Goal: Task Accomplishment & Management: Manage account settings

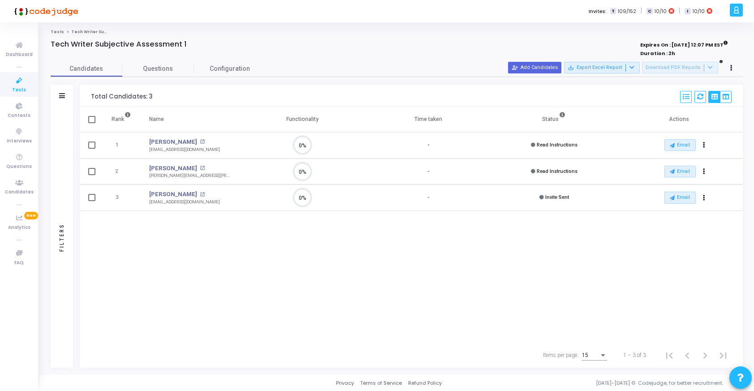
scroll to position [19, 23]
click at [166, 164] on link "[PERSON_NAME]" at bounding box center [173, 168] width 48 height 9
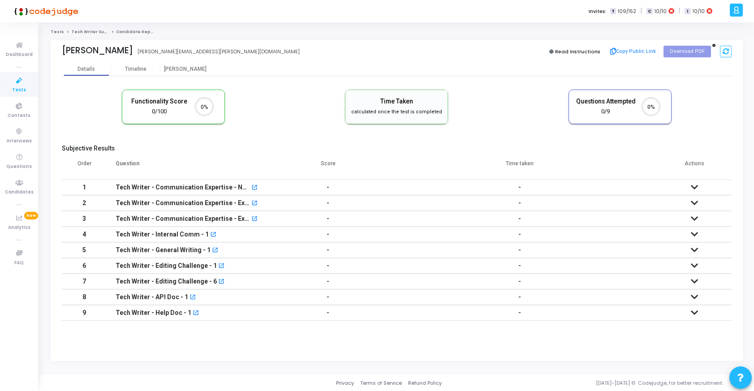
scroll to position [4, 4]
drag, startPoint x: 208, startPoint y: 51, endPoint x: 133, endPoint y: 47, distance: 74.9
click at [133, 47] on div "[PERSON_NAME] [PERSON_NAME][EMAIL_ADDRESS][PERSON_NAME][DOMAIN_NAME]" at bounding box center [227, 51] width 331 height 13
copy div "[PERSON_NAME][EMAIL_ADDRESS][PERSON_NAME][DOMAIN_NAME]"
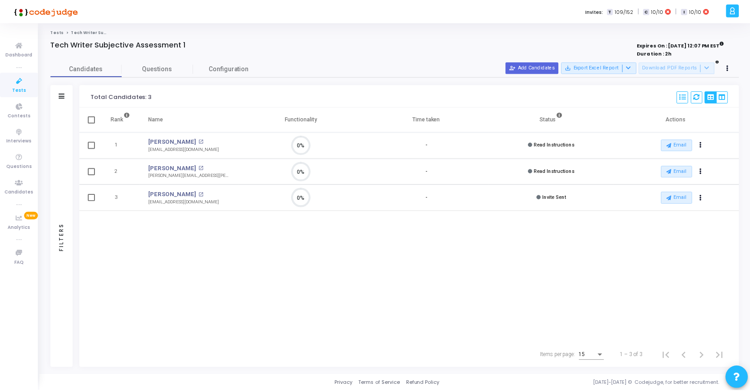
scroll to position [19, 23]
drag, startPoint x: 584, startPoint y: 146, endPoint x: 520, endPoint y: 145, distance: 63.6
click at [520, 145] on td "Read Instructions" at bounding box center [554, 145] width 126 height 26
drag, startPoint x: 591, startPoint y: 196, endPoint x: 528, endPoint y: 199, distance: 62.8
click at [528, 199] on td "Invite Sent" at bounding box center [554, 198] width 126 height 26
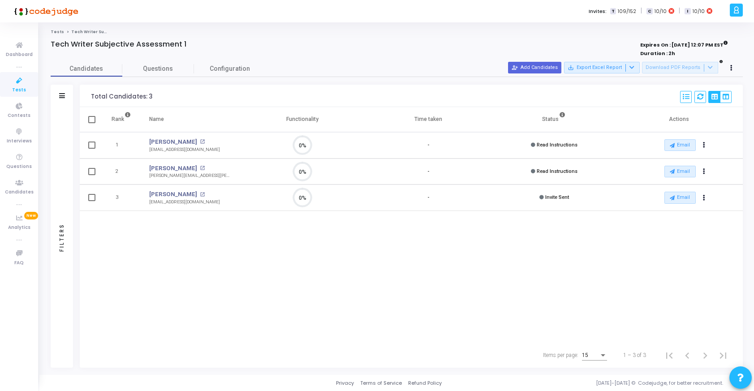
click at [533, 249] on div "Rank Name Functionality Time taken Status Actions 1 [PERSON_NAME] open_in_new […" at bounding box center [411, 225] width 663 height 236
click at [19, 88] on span "Tests" at bounding box center [19, 90] width 14 height 8
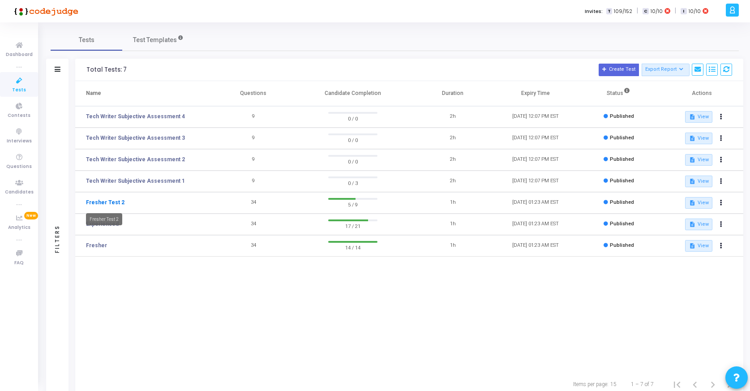
click at [103, 206] on link "Fresher Test 2" at bounding box center [105, 202] width 39 height 8
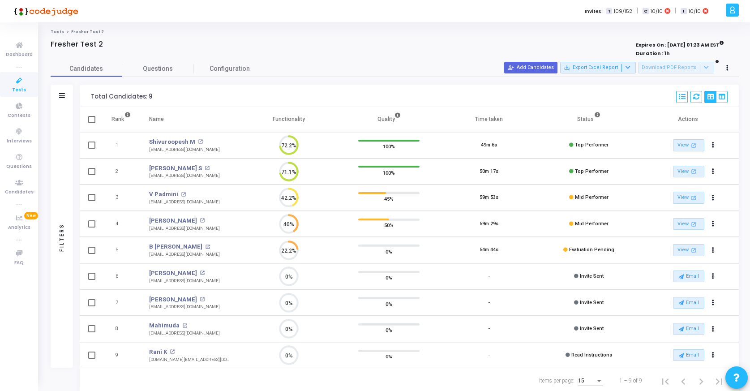
scroll to position [26, 0]
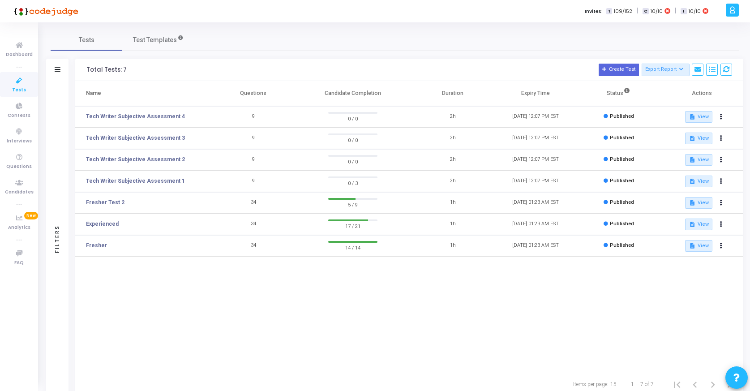
click at [14, 78] on icon at bounding box center [19, 80] width 19 height 11
click at [107, 200] on link "Fresher Test 2" at bounding box center [105, 202] width 39 height 8
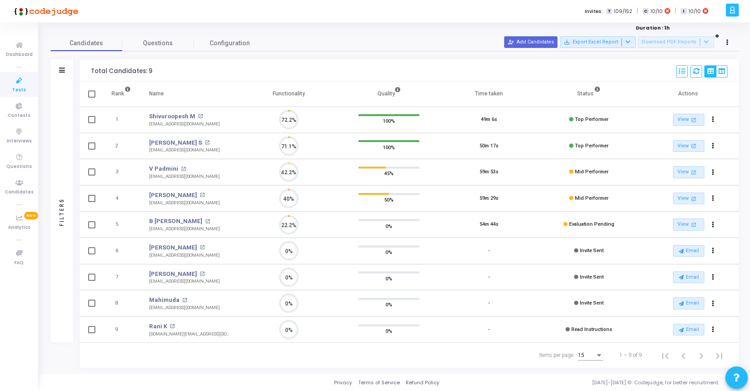
scroll to position [4, 4]
click at [17, 79] on icon at bounding box center [19, 80] width 19 height 11
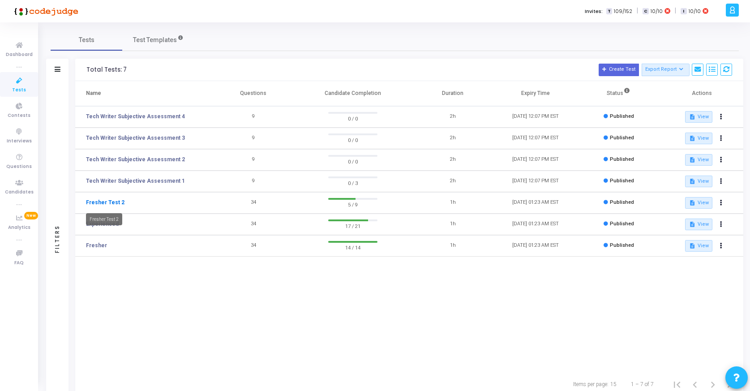
click at [99, 203] on link "Fresher Test 2" at bounding box center [105, 202] width 39 height 8
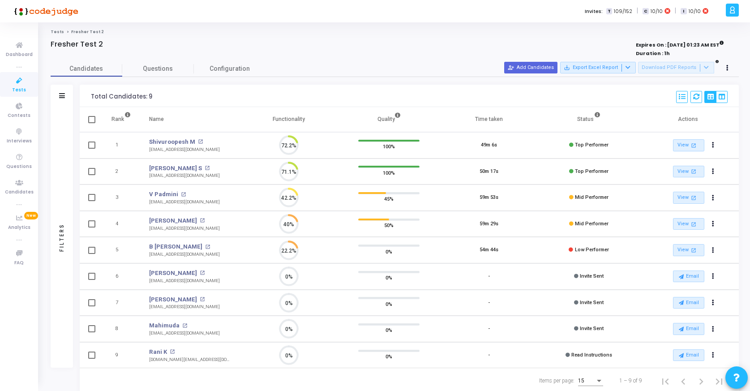
scroll to position [19, 23]
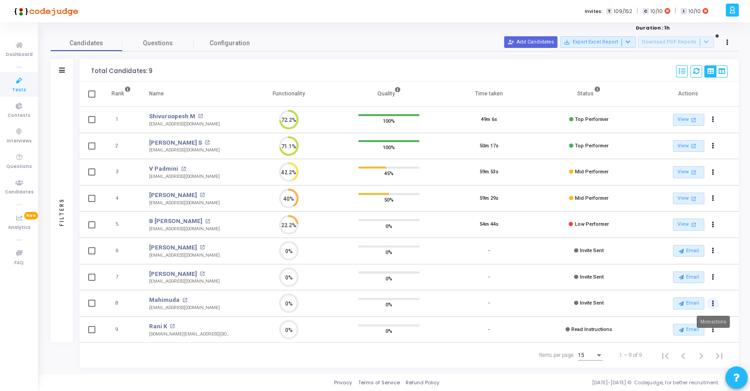
click at [714, 303] on icon "Actions" at bounding box center [713, 303] width 2 height 4
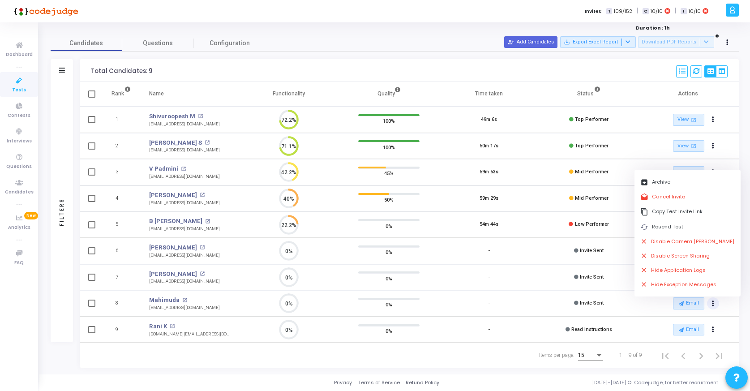
drag, startPoint x: 224, startPoint y: 305, endPoint x: 145, endPoint y: 306, distance: 79.3
click at [145, 306] on td "Mahimuda open_in_new [EMAIL_ADDRESS][DOMAIN_NAME] [EMAIL_ADDRESS][DOMAIN_NAME]" at bounding box center [189, 303] width 99 height 26
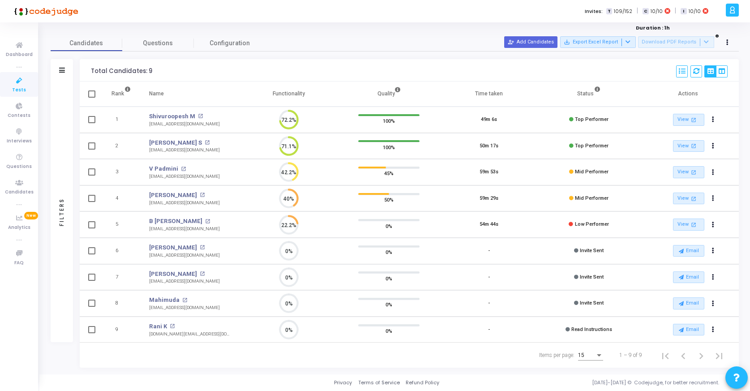
copy div "[EMAIL_ADDRESS][DOMAIN_NAME]"
click at [715, 304] on button "Actions" at bounding box center [713, 303] width 13 height 13
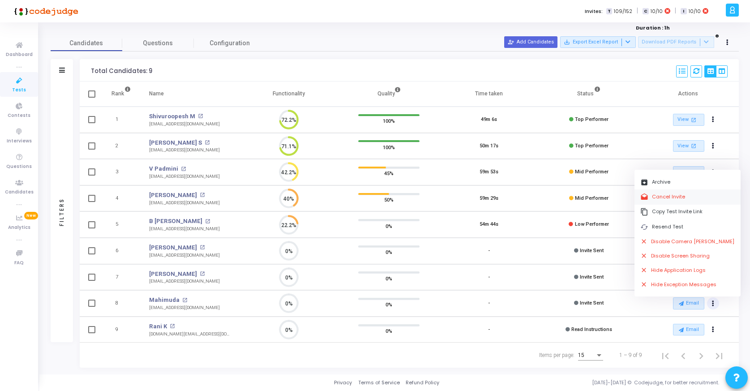
click at [666, 193] on button "drafts Cancel Invite" at bounding box center [688, 196] width 106 height 15
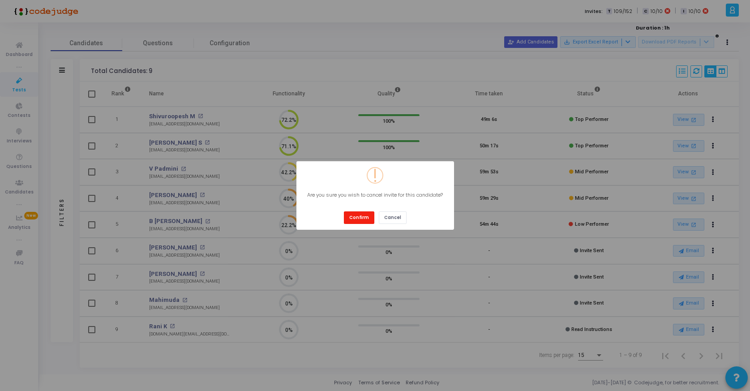
click at [365, 218] on button "Confirm" at bounding box center [359, 217] width 30 height 12
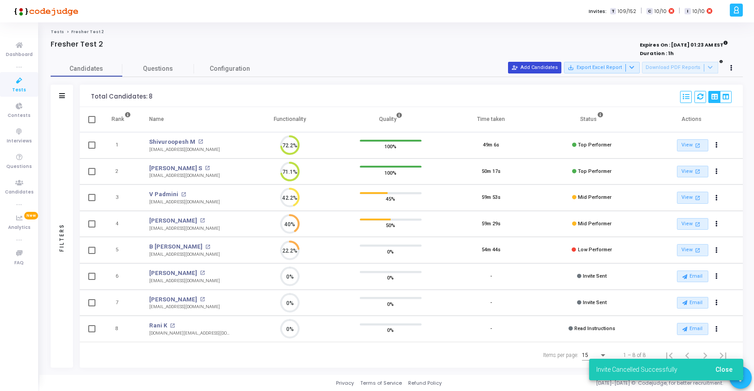
click at [533, 69] on button "person_add_alt Add Candidates" at bounding box center [534, 68] width 53 height 12
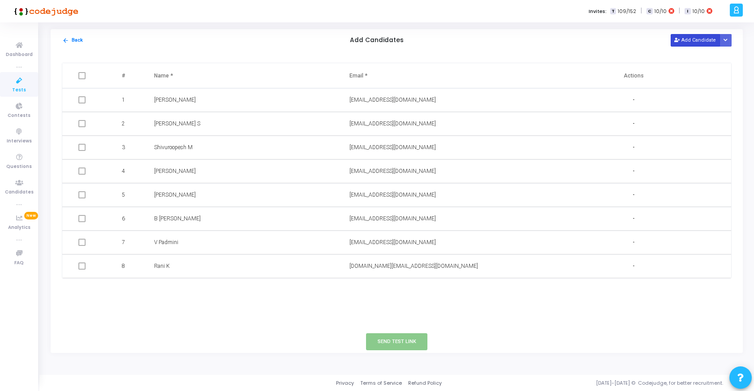
click at [705, 41] on button "Add Candidate" at bounding box center [695, 40] width 49 height 12
click at [371, 289] on input "text" at bounding box center [410, 290] width 123 height 15
paste input "[EMAIL_ADDRESS][DOMAIN_NAME]"
type input "[EMAIL_ADDRESS][DOMAIN_NAME]"
click at [246, 294] on input "text" at bounding box center [215, 290] width 123 height 15
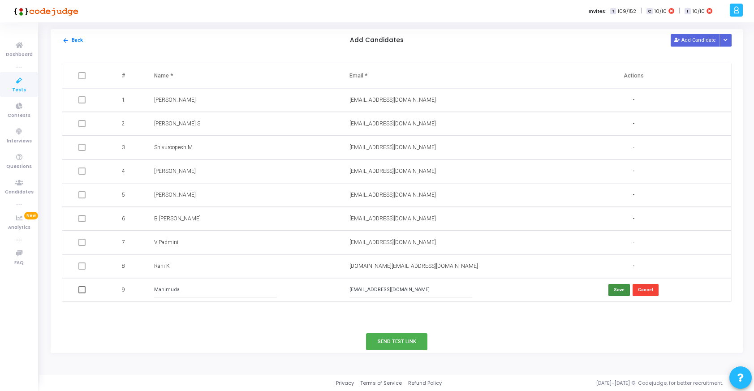
type input "Mahimuda"
click at [618, 290] on button "Save" at bounding box center [618, 290] width 21 height 12
click at [83, 290] on span at bounding box center [81, 289] width 7 height 7
click at [82, 293] on input "checkbox" at bounding box center [82, 293] width 0 height 0
checkbox input "true"
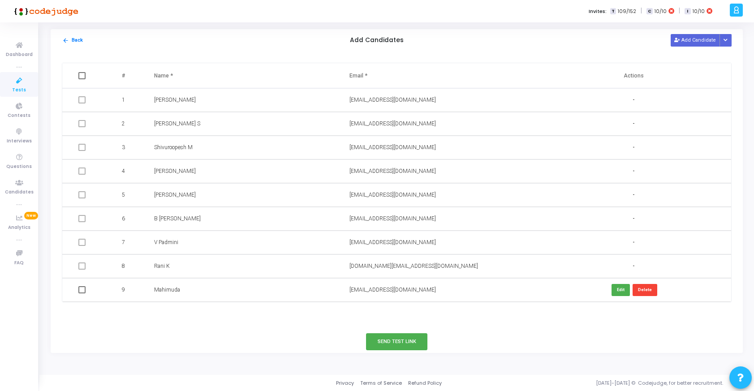
checkbox input "true"
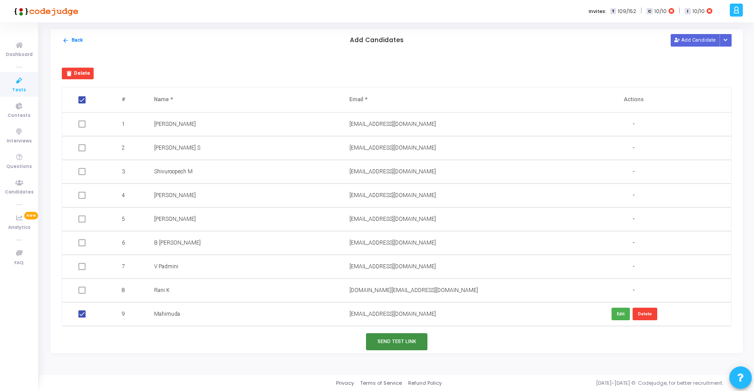
click at [398, 338] on button "Send Test Link" at bounding box center [397, 341] width 62 height 17
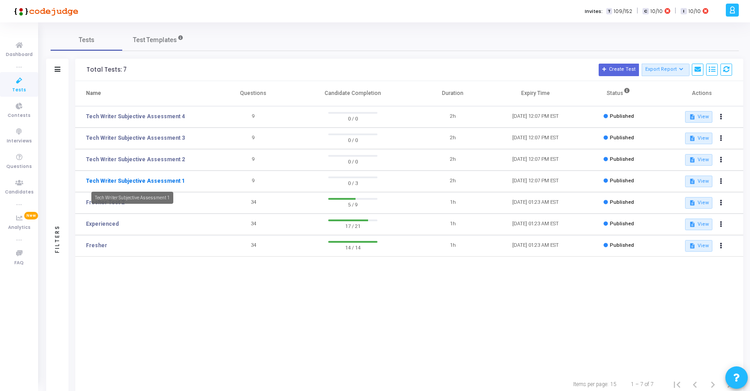
click at [152, 180] on link "Tech Writer Subjective Assessment 1" at bounding box center [135, 181] width 99 height 8
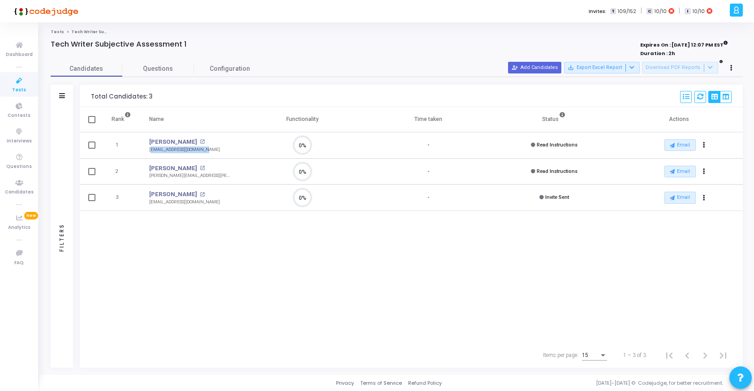
drag, startPoint x: 216, startPoint y: 148, endPoint x: 147, endPoint y: 151, distance: 69.0
click at [147, 151] on td "[PERSON_NAME] open_in_new [EMAIL_ADDRESS][DOMAIN_NAME]" at bounding box center [189, 145] width 99 height 26
copy div "[EMAIL_ADDRESS][DOMAIN_NAME]"
click at [227, 158] on td "[PERSON_NAME] open_in_new [EMAIL_ADDRESS][DOMAIN_NAME]" at bounding box center [189, 145] width 99 height 26
drag, startPoint x: 221, startPoint y: 154, endPoint x: 146, endPoint y: 153, distance: 75.3
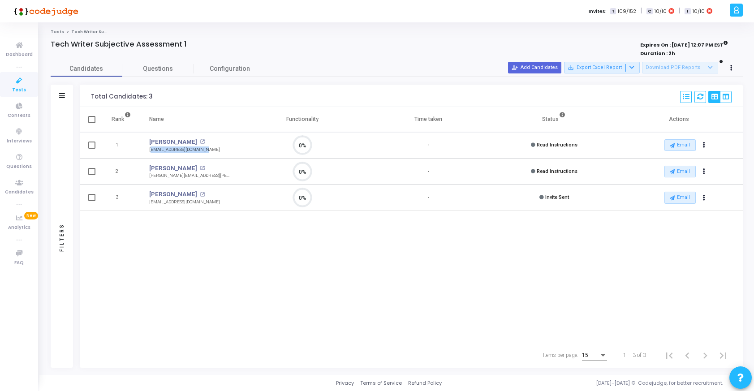
click at [146, 153] on td "[PERSON_NAME] open_in_new [EMAIL_ADDRESS][DOMAIN_NAME] [EMAIL_ADDRESS][DOMAIN_N…" at bounding box center [189, 145] width 99 height 26
copy div "[EMAIL_ADDRESS][DOMAIN_NAME]"
click at [206, 202] on td "[PERSON_NAME] open_in_new [EMAIL_ADDRESS][DOMAIN_NAME]" at bounding box center [189, 198] width 99 height 26
drag, startPoint x: 199, startPoint y: 202, endPoint x: 145, endPoint y: 202, distance: 54.6
click at [145, 202] on td "[PERSON_NAME] open_in_new [EMAIL_ADDRESS][DOMAIN_NAME]" at bounding box center [189, 198] width 99 height 26
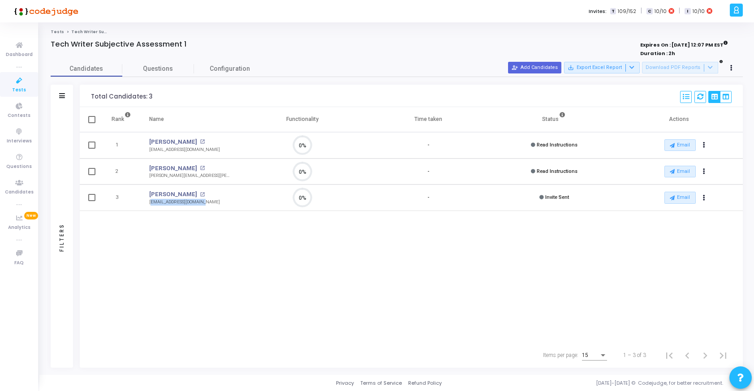
copy div "[EMAIL_ADDRESS][DOMAIN_NAME]"
click at [227, 263] on div "Rank Name Functionality Time taken Status Actions 1 [PERSON_NAME] open_in_new […" at bounding box center [411, 225] width 663 height 236
click at [17, 82] on icon at bounding box center [19, 80] width 19 height 11
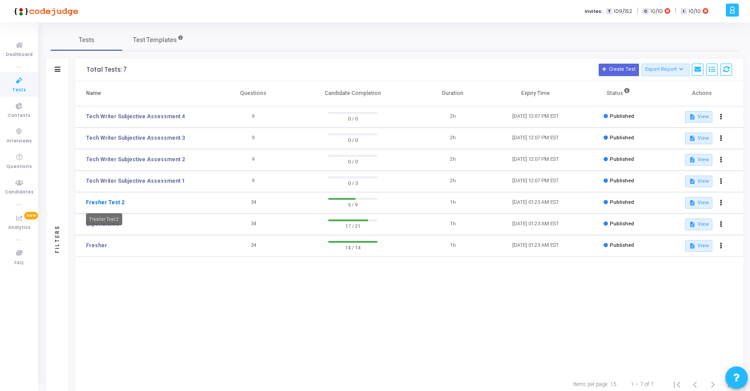
click at [104, 202] on link "Fresher Test 2" at bounding box center [105, 202] width 39 height 8
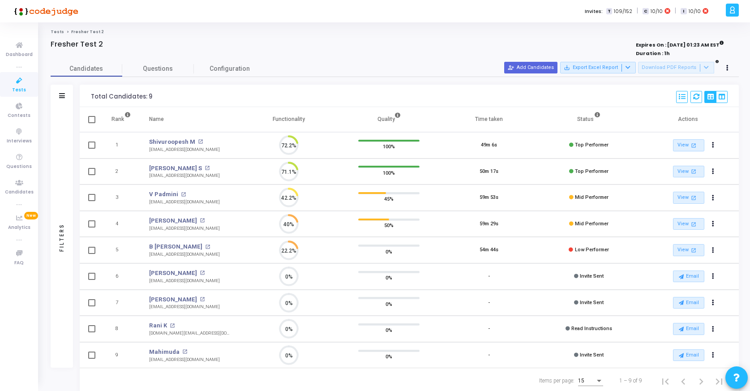
scroll to position [19, 23]
